Goal: Task Accomplishment & Management: Complete application form

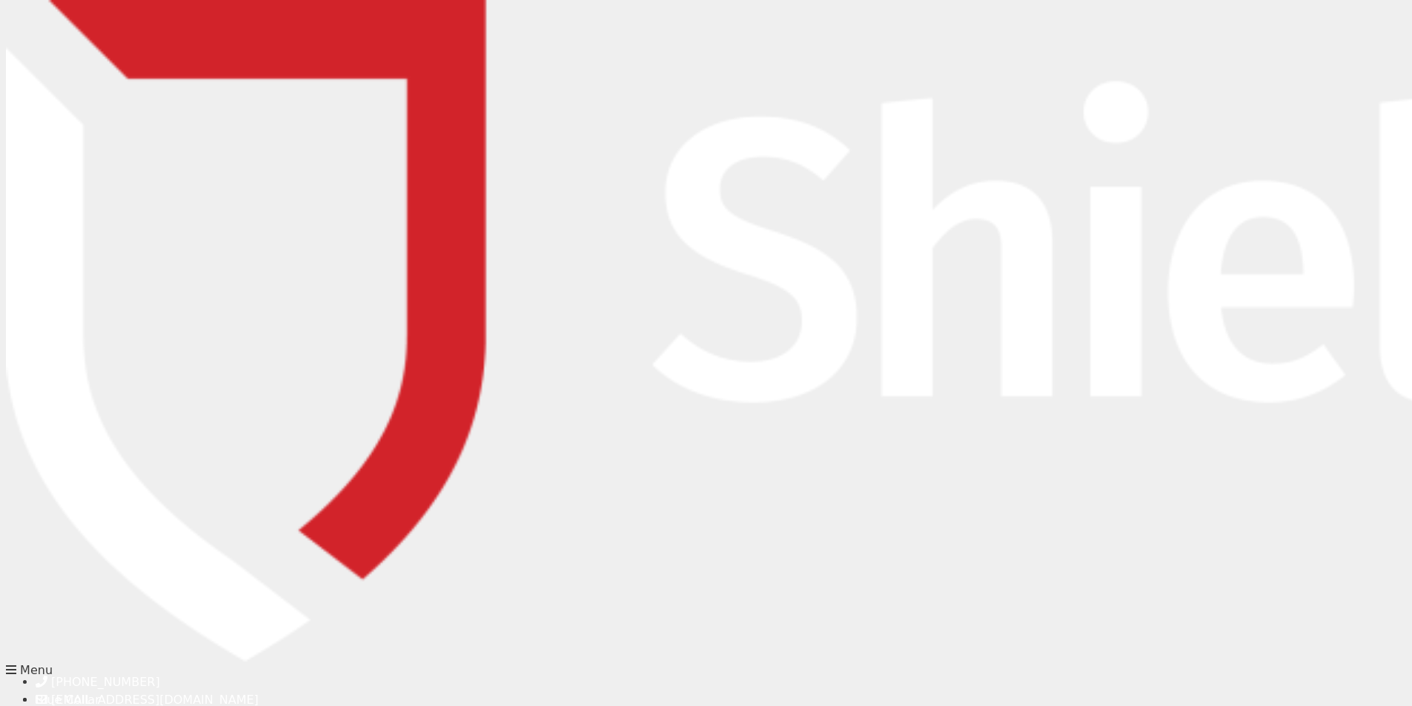
type input "[PERSON_NAME]"
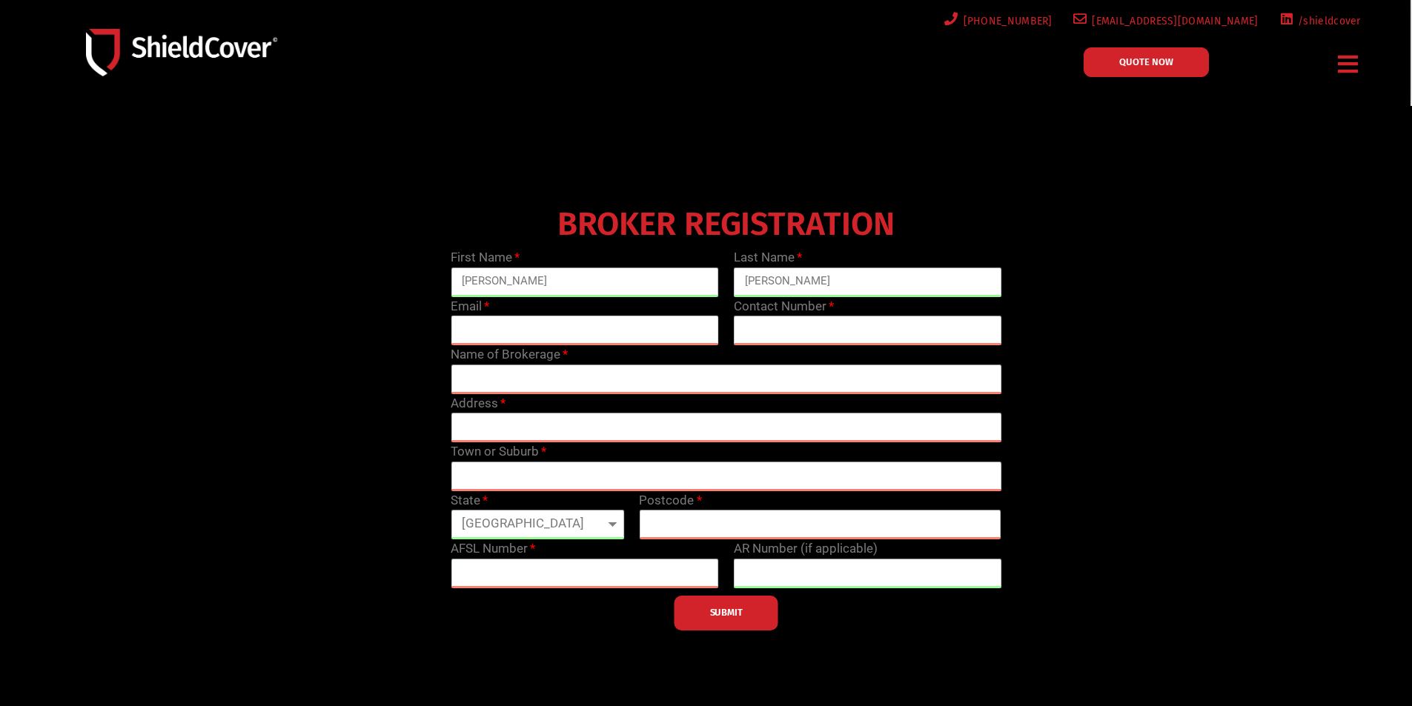
click at [642, 322] on input "email" at bounding box center [585, 331] width 268 height 30
type input "[EMAIL_ADDRESS][DOMAIN_NAME]"
click at [881, 328] on input "text" at bounding box center [868, 331] width 268 height 30
type input "0491202321"
click at [602, 377] on input "text" at bounding box center [726, 380] width 551 height 30
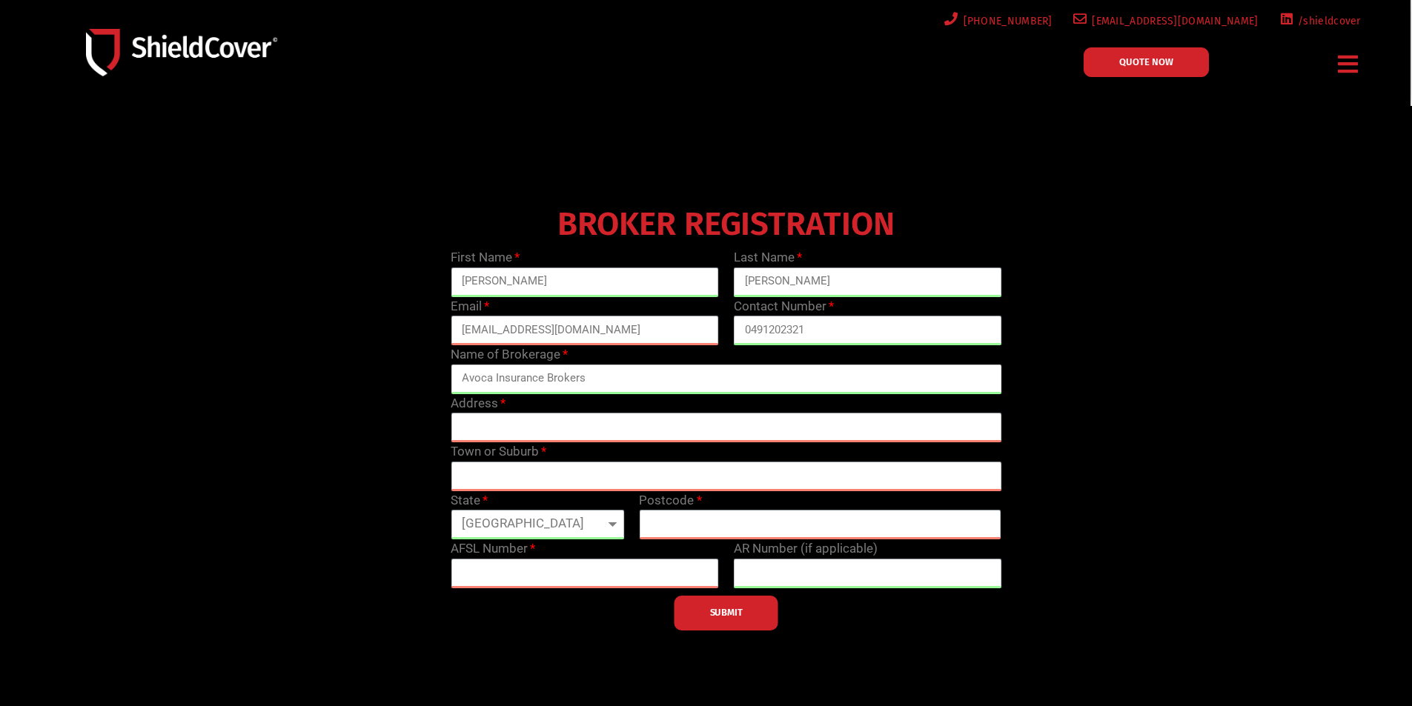
type input "Avoca Insurance Brokers"
click at [539, 419] on input "text" at bounding box center [726, 428] width 551 height 30
type input "[STREET_ADDRESS]"
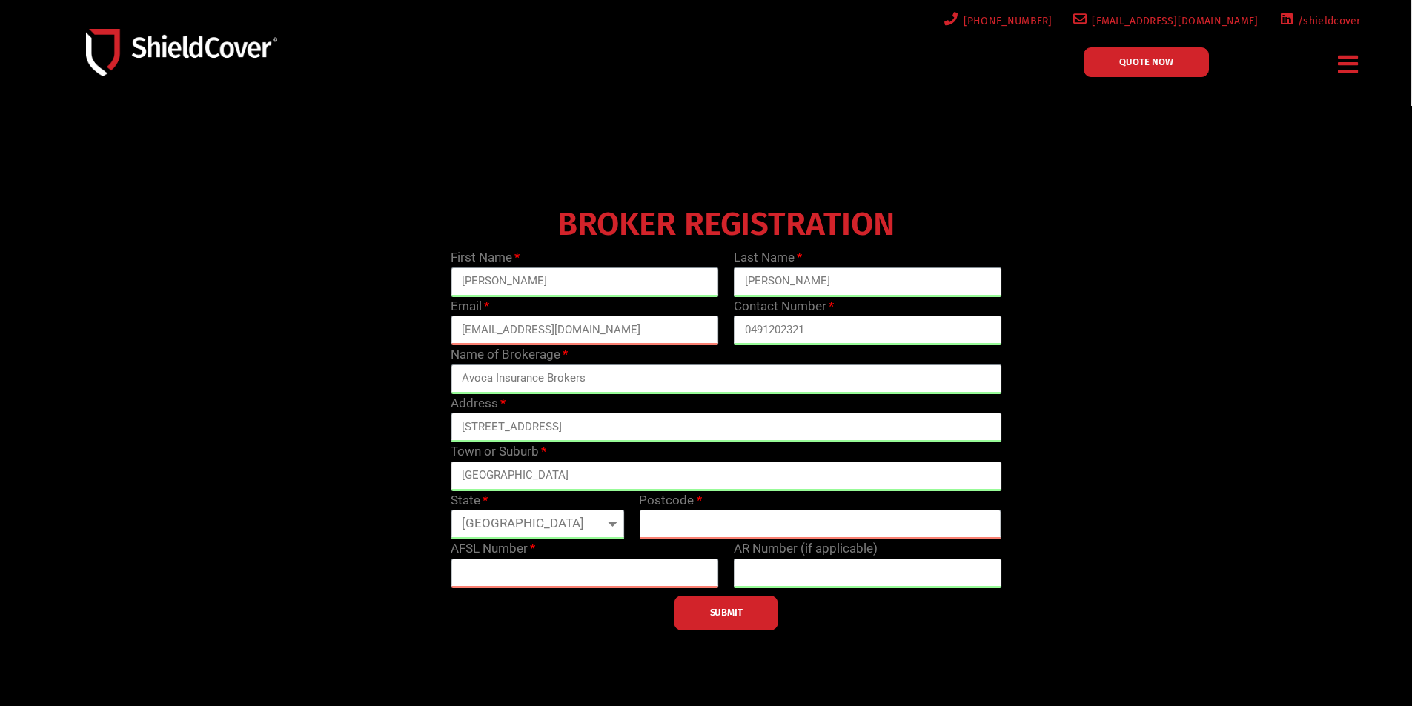
type input "[GEOGRAPHIC_DATA]"
select select "WA"
type input "6014"
click at [498, 565] on input "text" at bounding box center [585, 574] width 268 height 30
type input "289811"
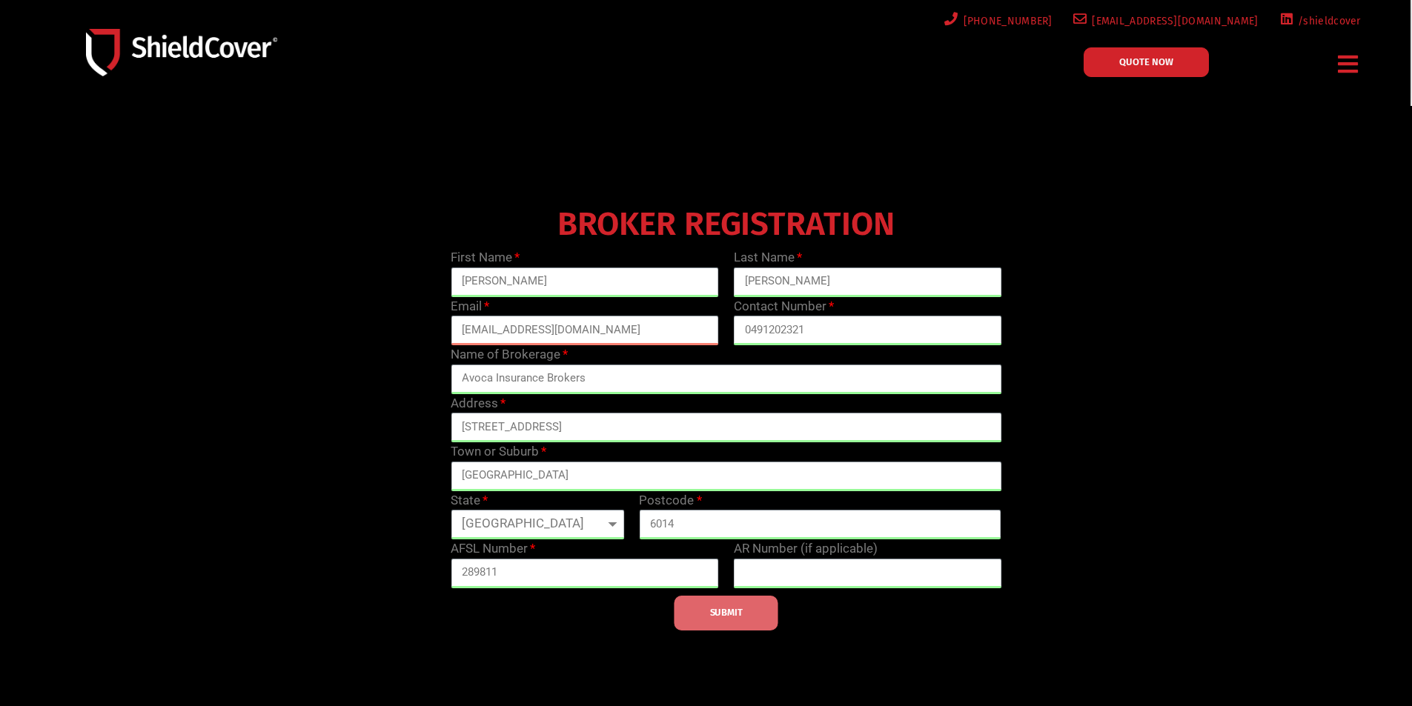
click at [743, 611] on span "SUBMIT" at bounding box center [726, 612] width 33 height 3
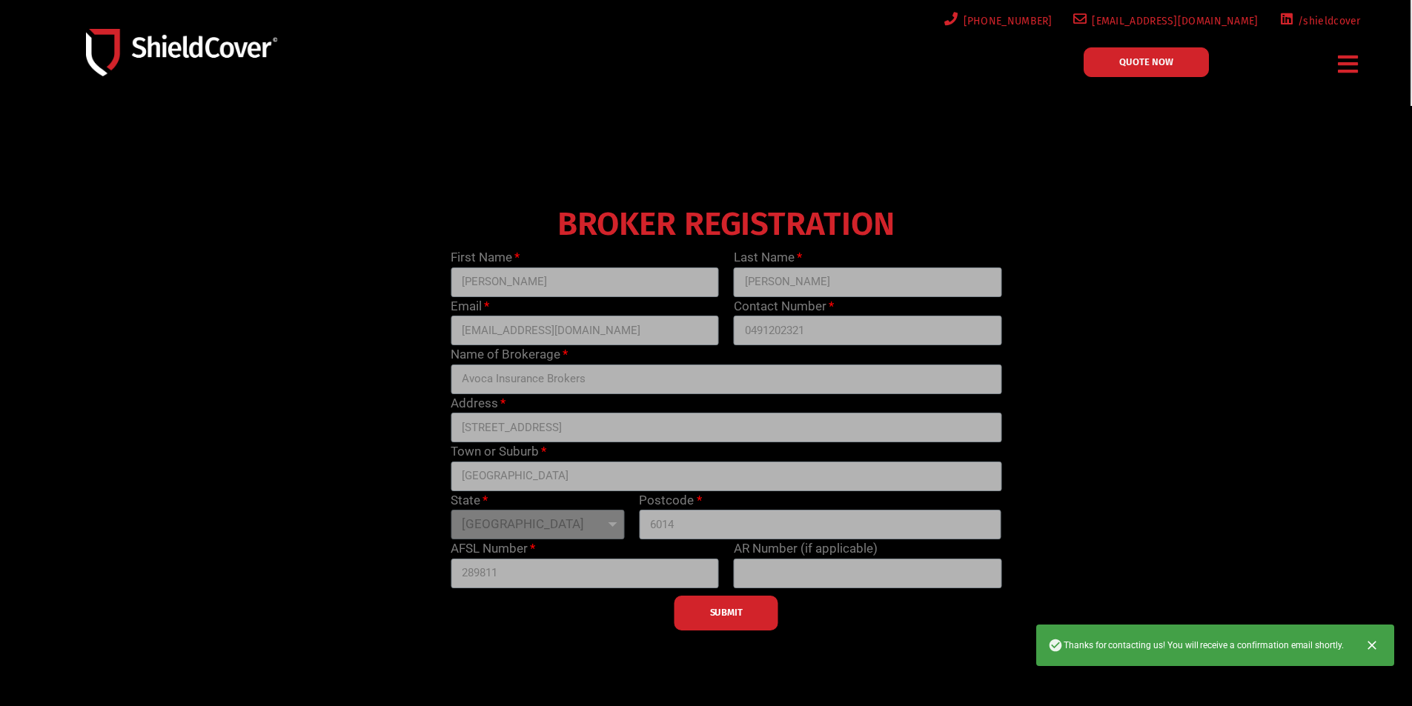
click at [1238, 374] on div "BROKER REGISTRATION First Name [PERSON_NAME] Last Name [PERSON_NAME] Email [EMA…" at bounding box center [726, 416] width 1131 height 430
